Goal: Find specific page/section: Find specific page/section

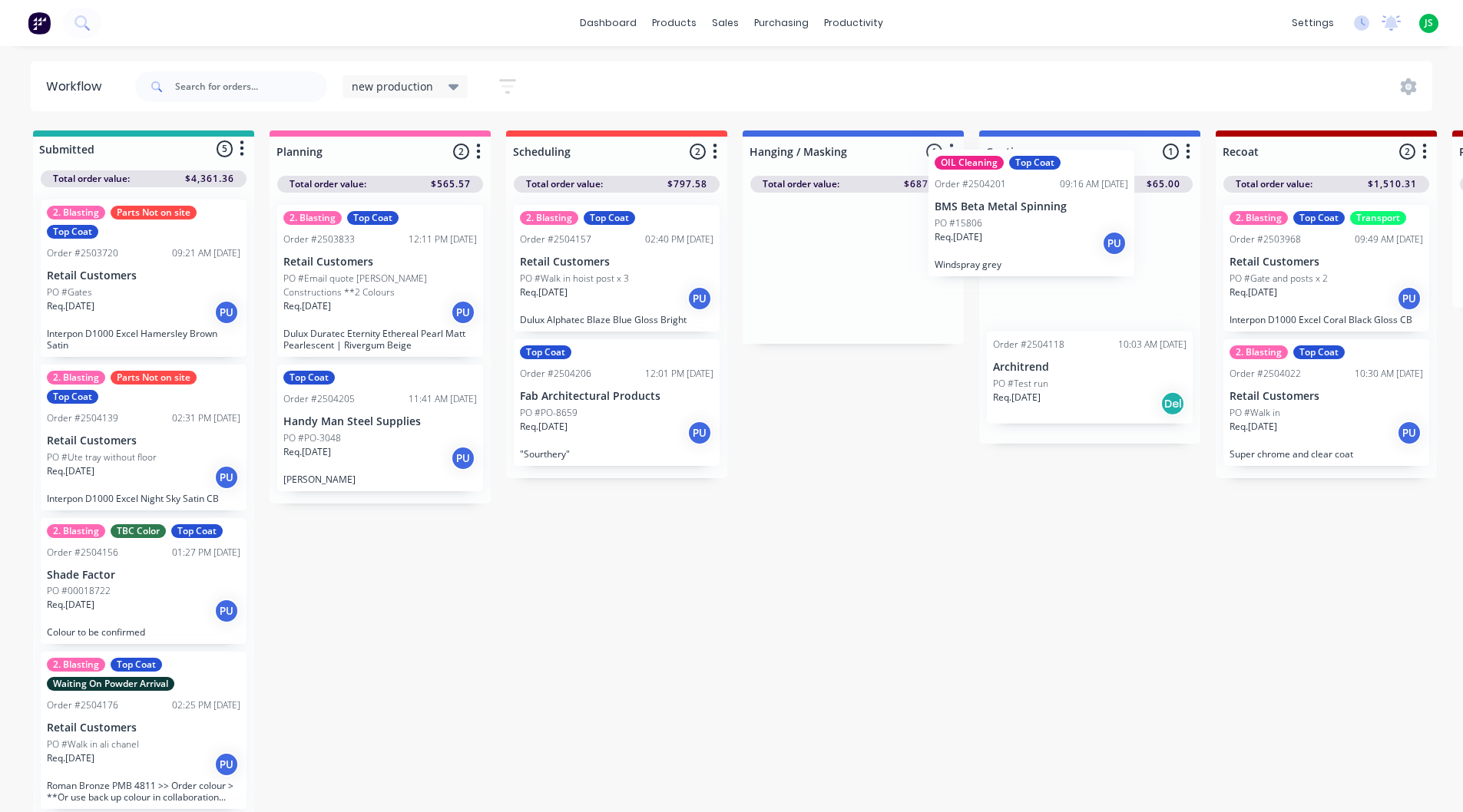
drag, startPoint x: 821, startPoint y: 294, endPoint x: 1009, endPoint y: 235, distance: 197.0
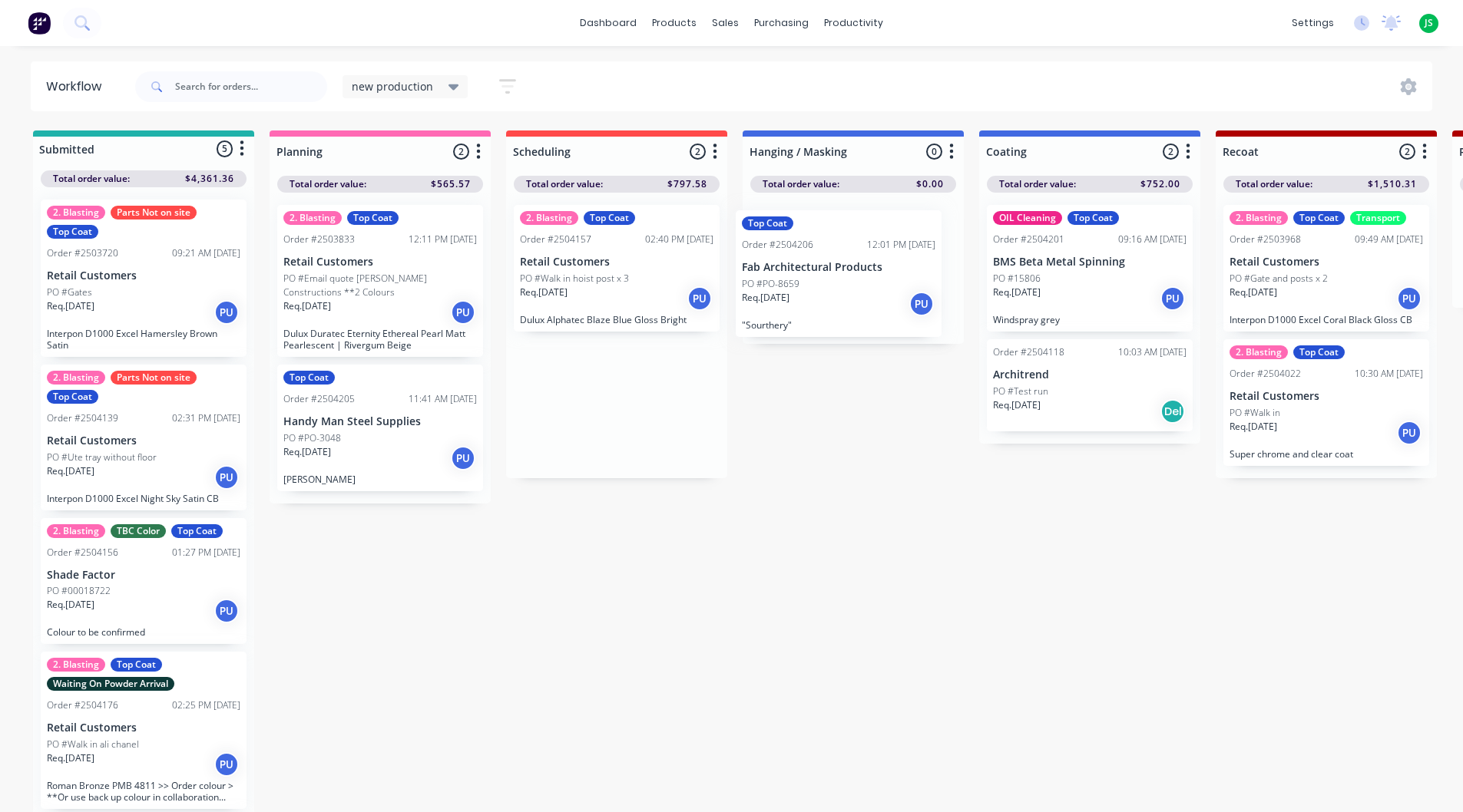
drag, startPoint x: 575, startPoint y: 420, endPoint x: 807, endPoint y: 289, distance: 266.4
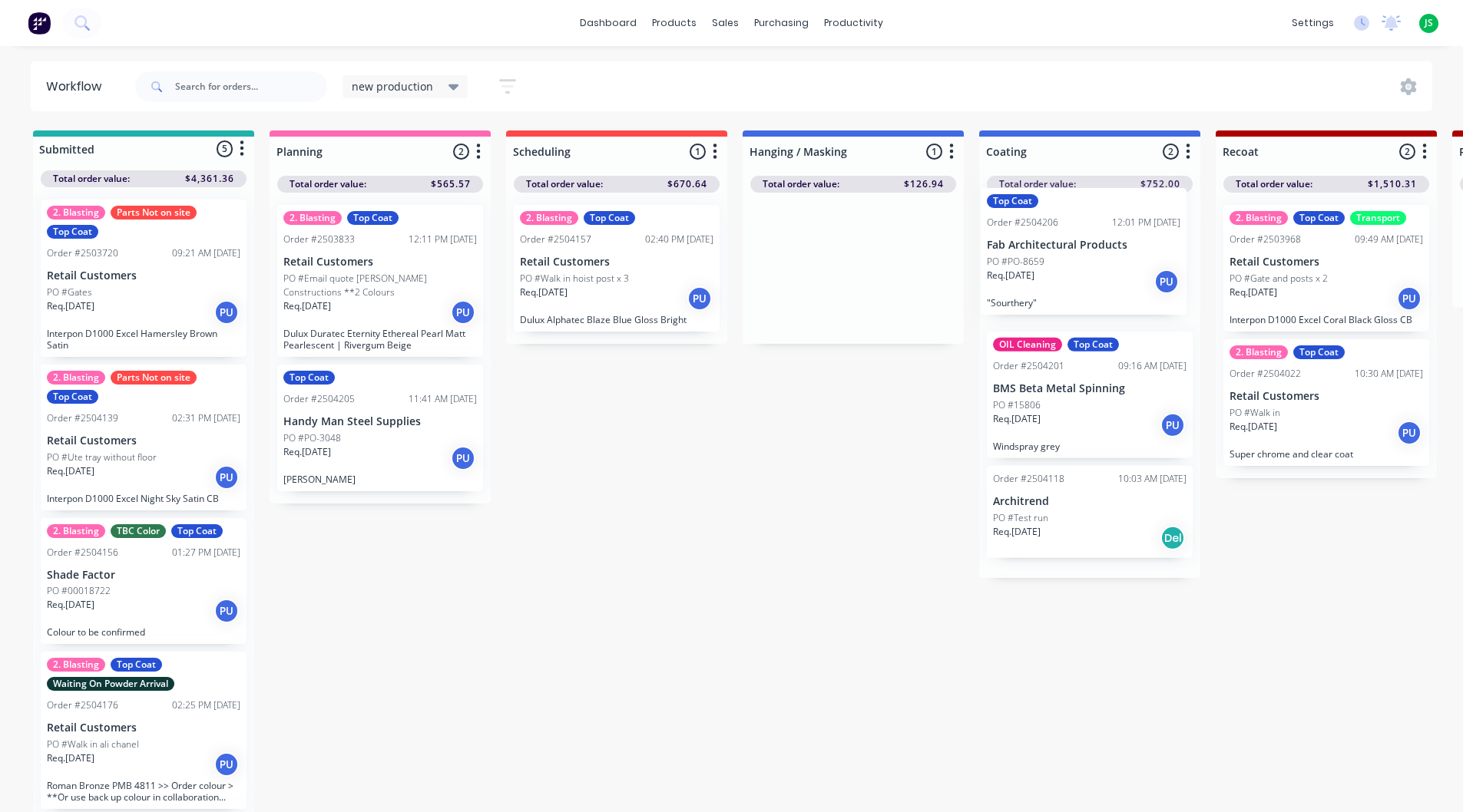
drag, startPoint x: 862, startPoint y: 303, endPoint x: 1051, endPoint y: 289, distance: 189.5
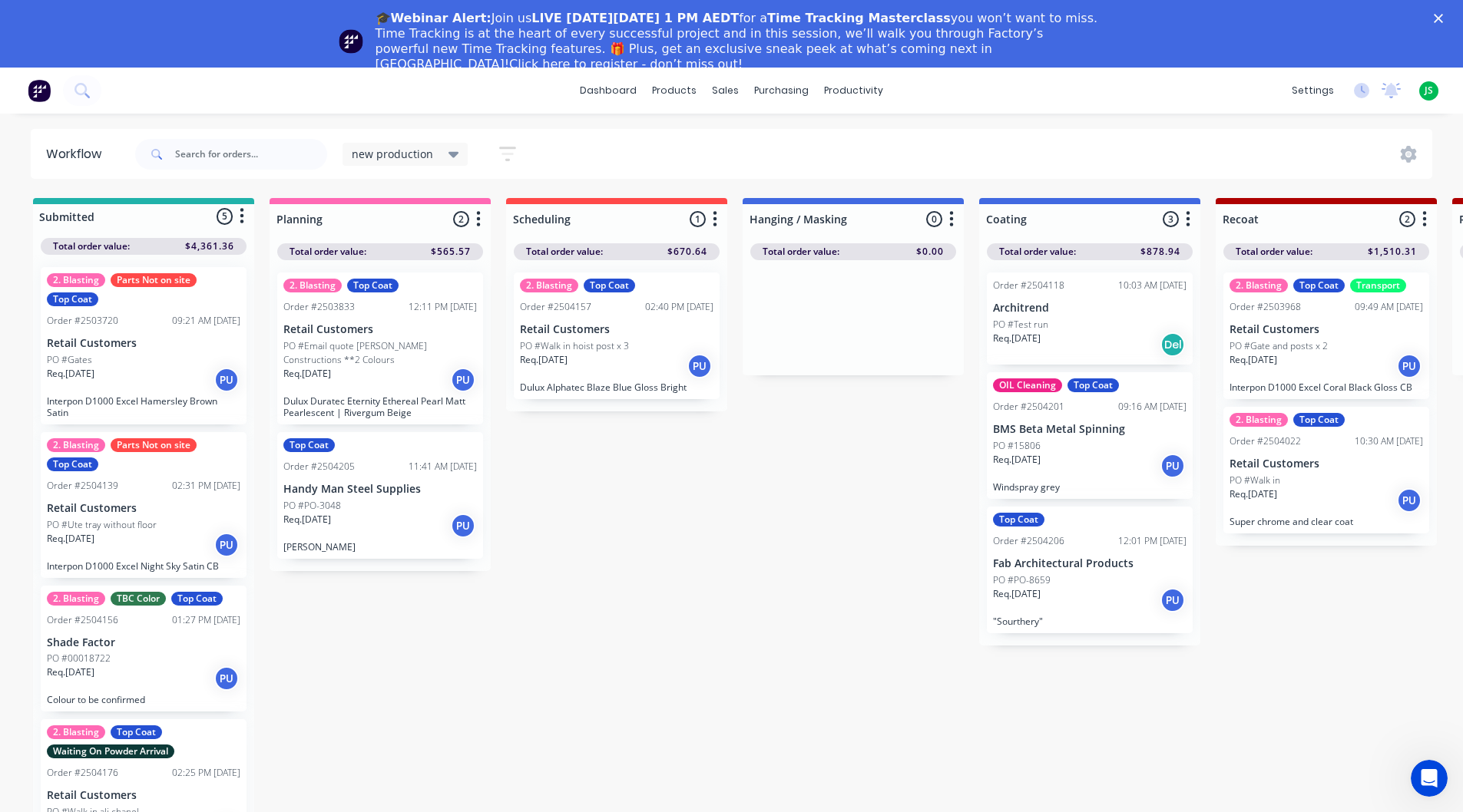
click at [1443, 18] on icon "Close" at bounding box center [1438, 18] width 9 height 9
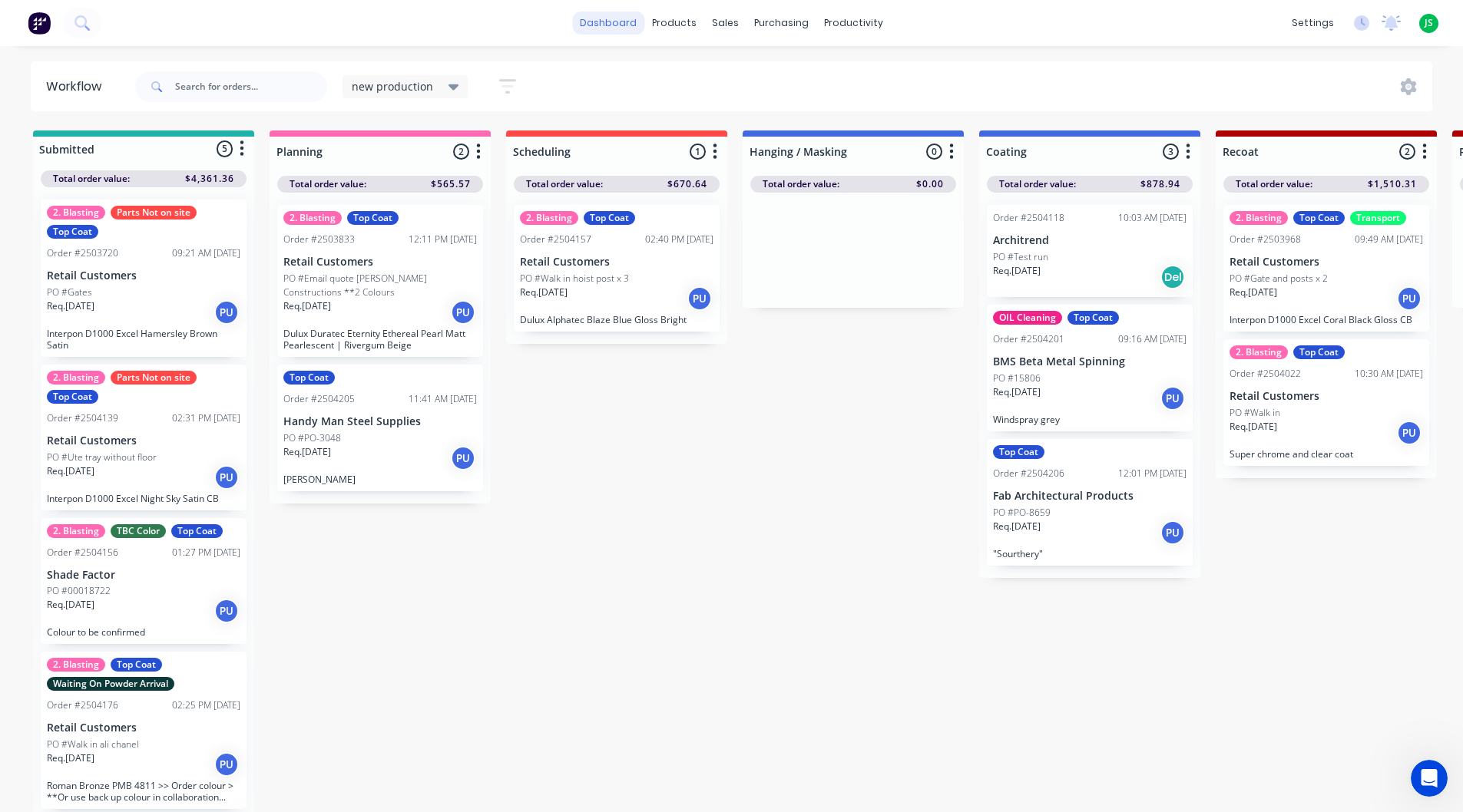
click at [611, 15] on link "dashboard" at bounding box center [608, 23] width 73 height 23
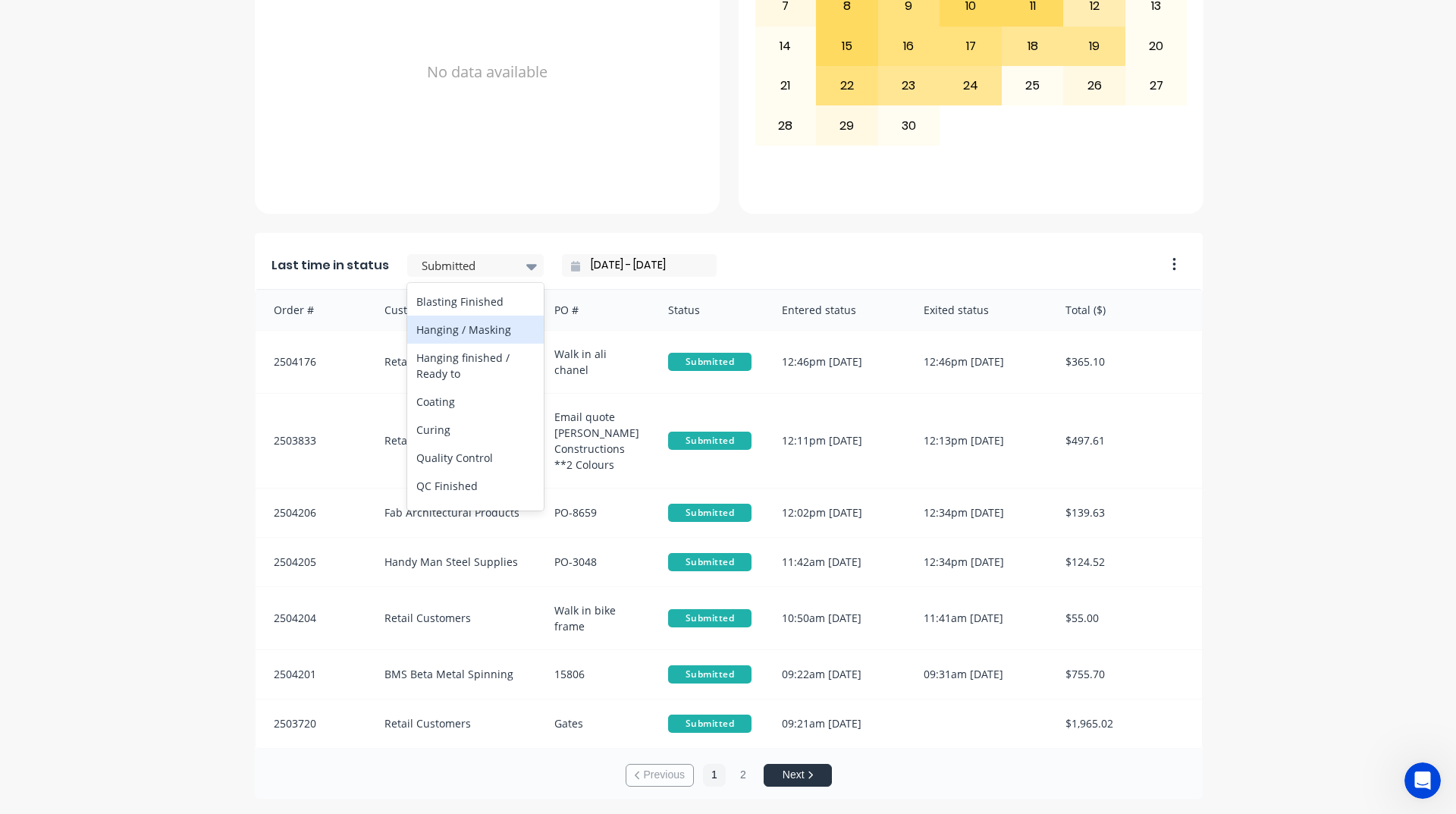
scroll to position [531, 0]
click at [475, 348] on div "Coating" at bounding box center [475, 334] width 136 height 28
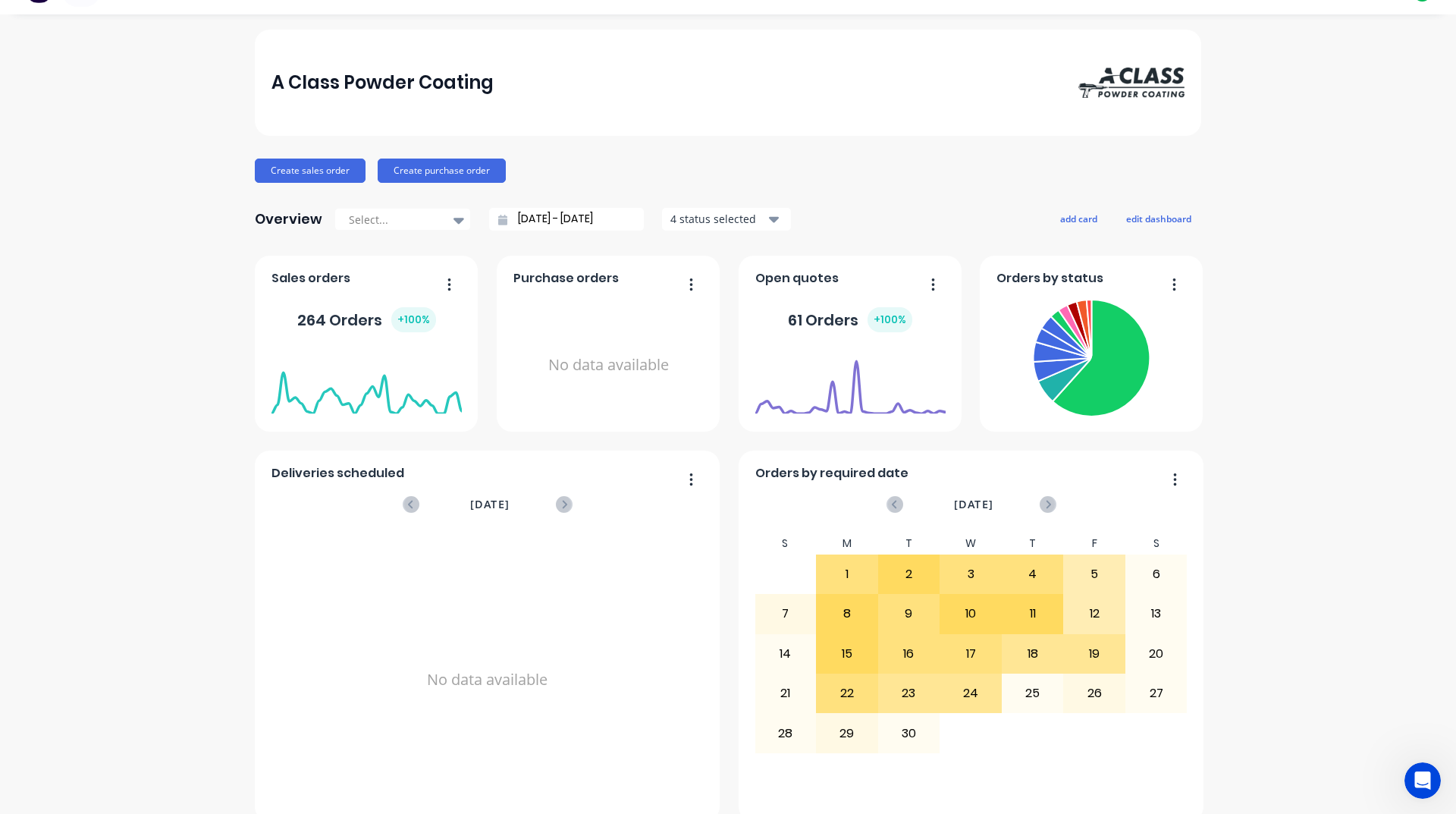
scroll to position [0, 0]
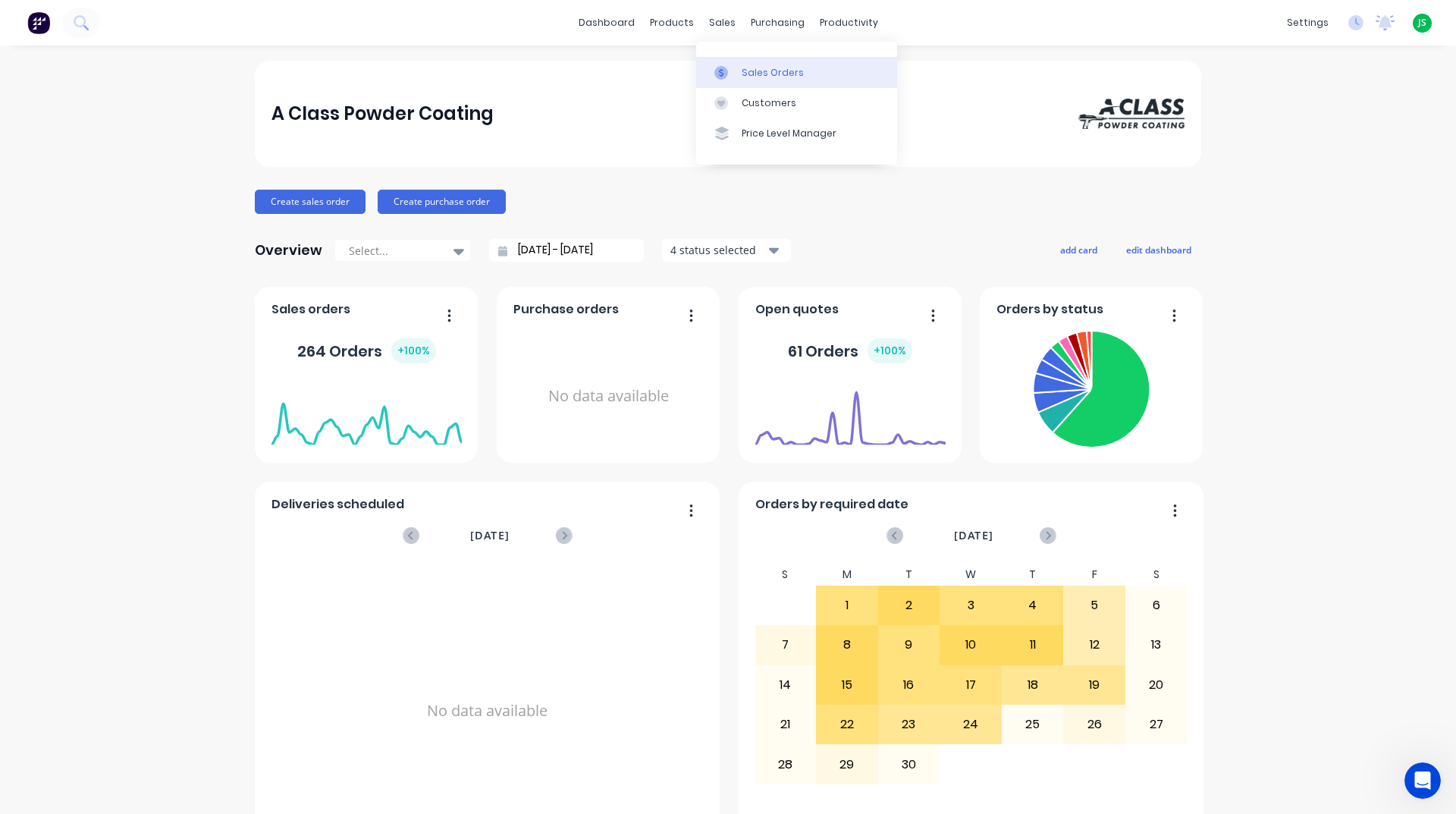
click at [737, 66] on link "Sales Orders" at bounding box center [796, 72] width 201 height 30
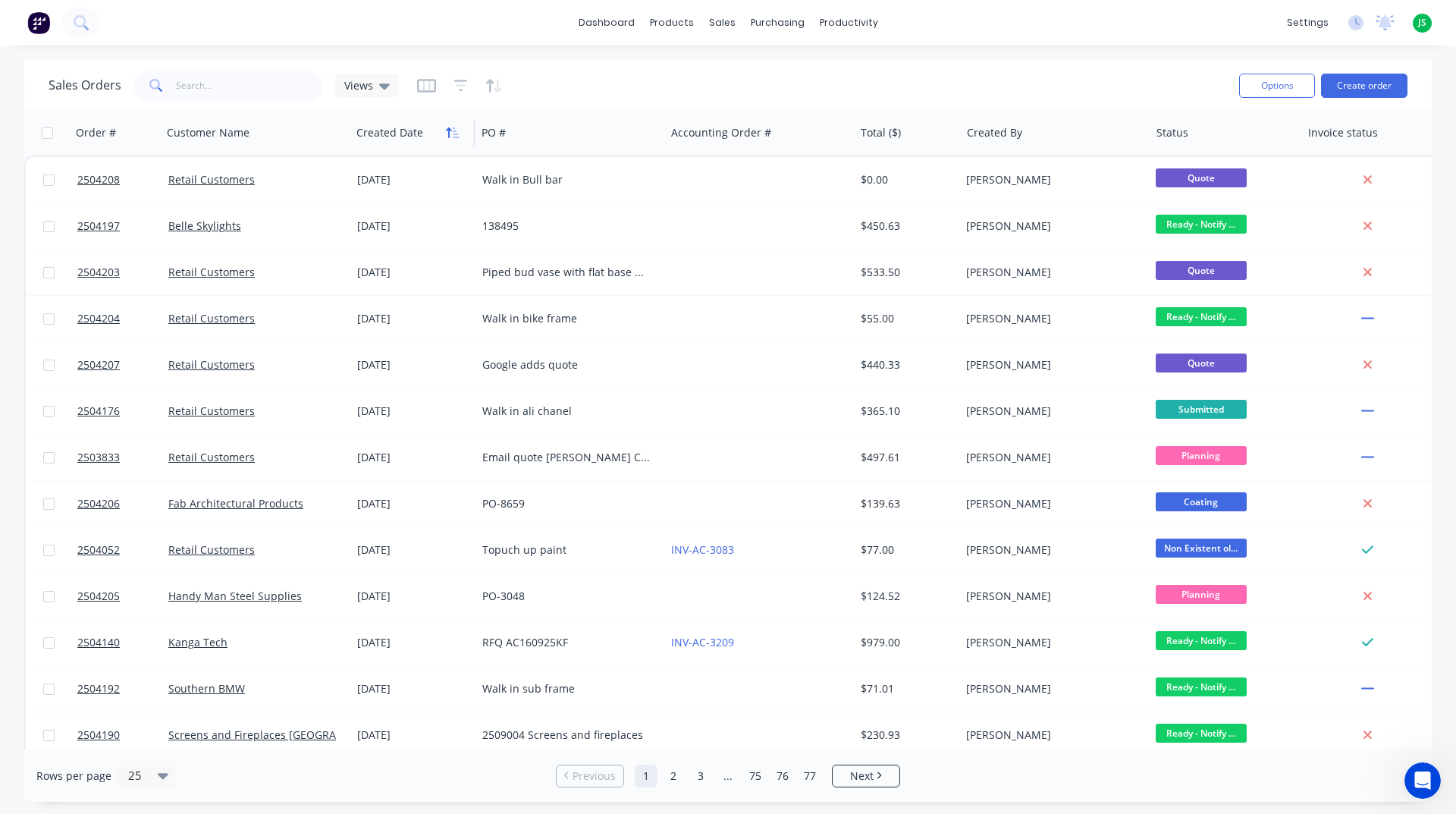
click at [452, 133] on icon "button" at bounding box center [452, 132] width 13 height 12
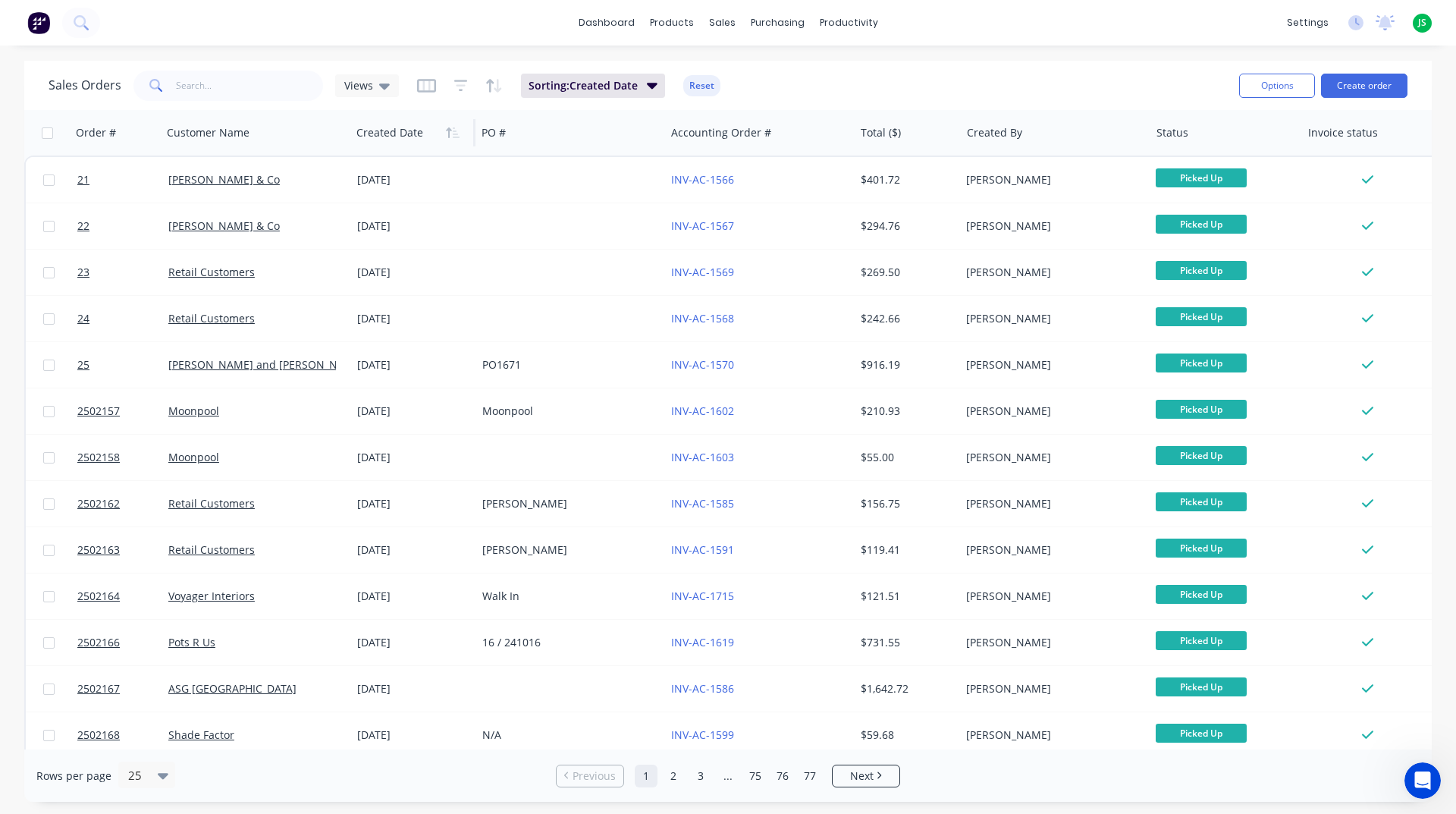
click at [452, 133] on icon "button" at bounding box center [452, 132] width 13 height 12
